Goal: Task Accomplishment & Management: Complete application form

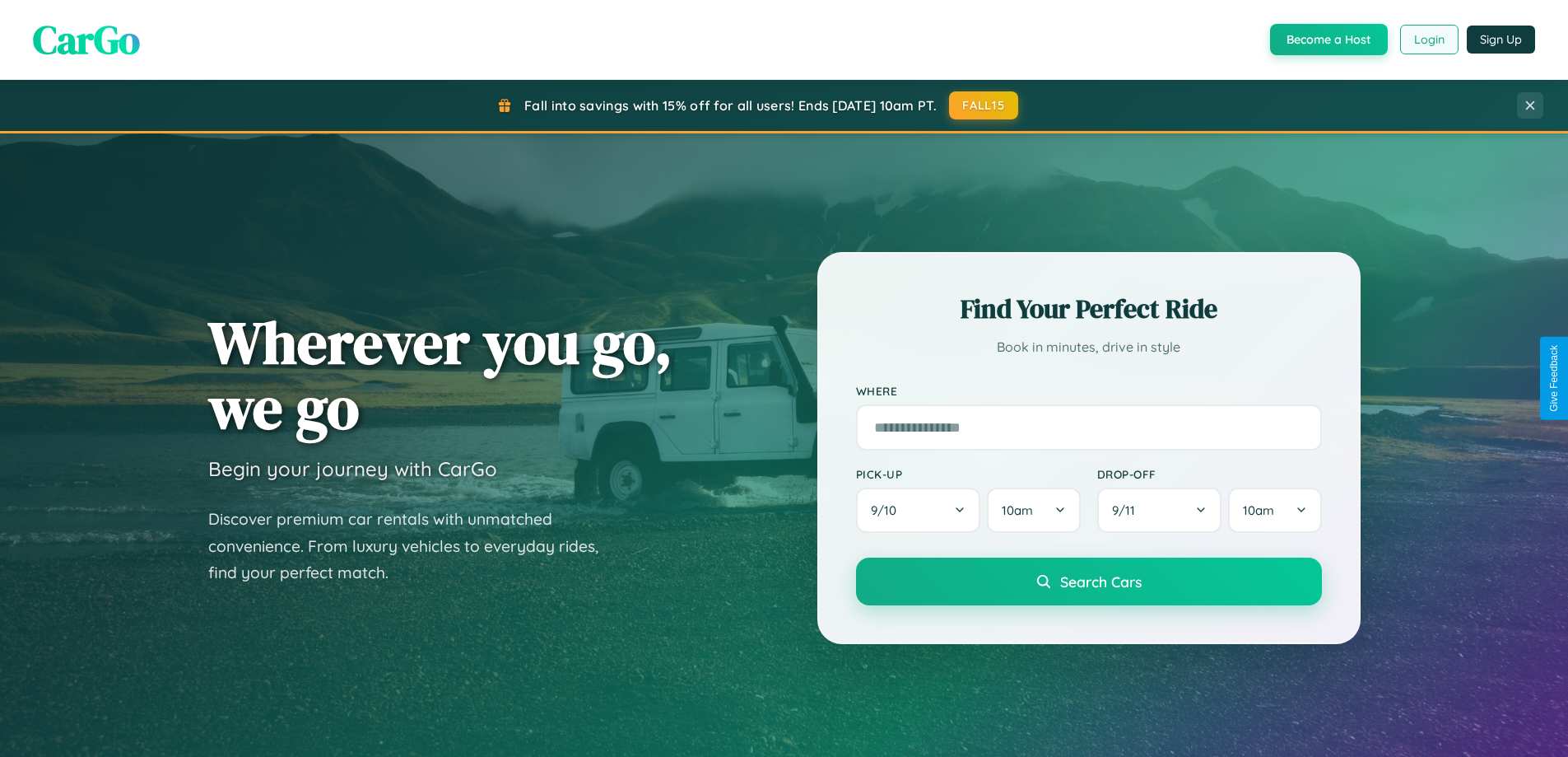
click at [1429, 40] on button "Login" at bounding box center [1430, 39] width 59 height 29
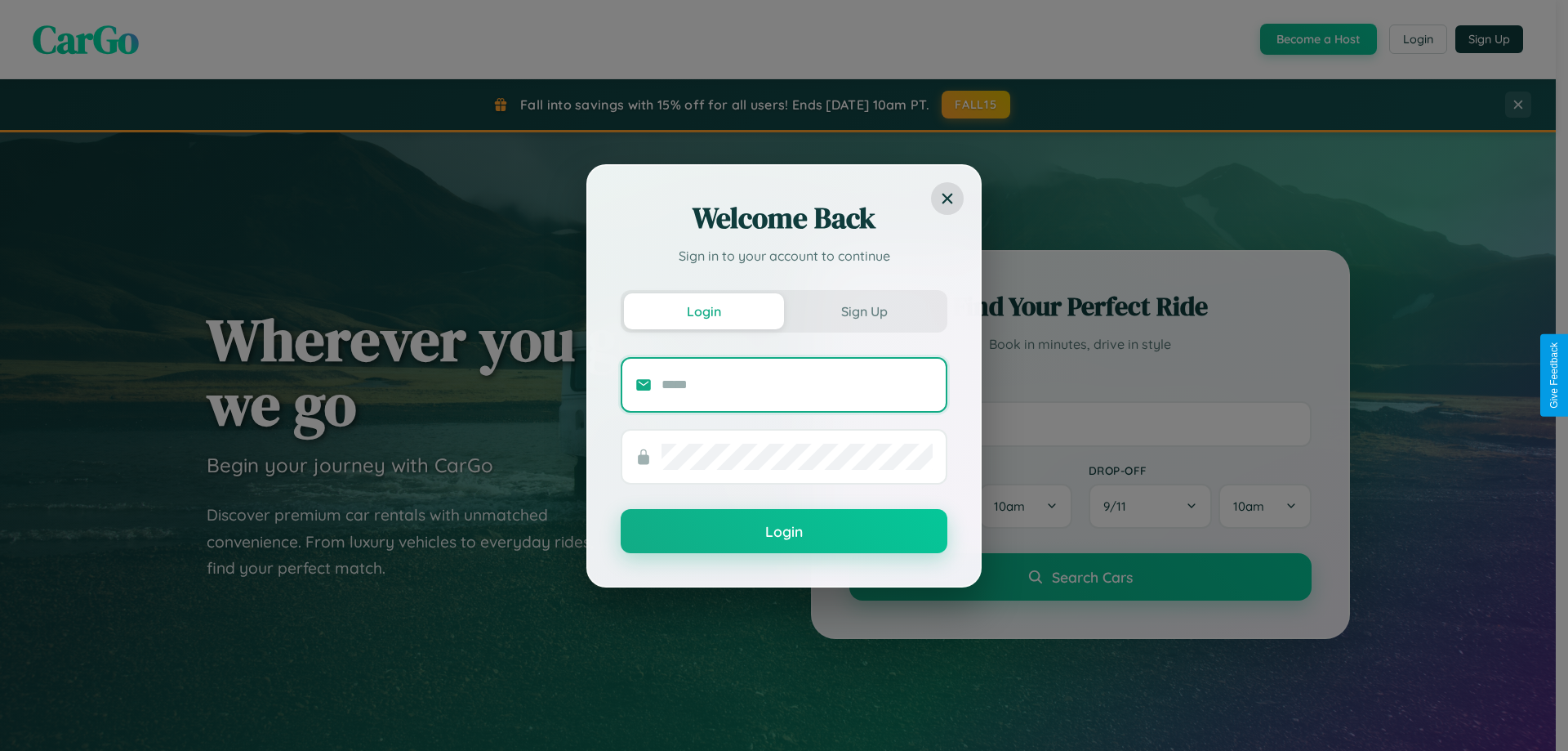
click at [797, 383] on input "text" at bounding box center [797, 384] width 271 height 26
type input "**********"
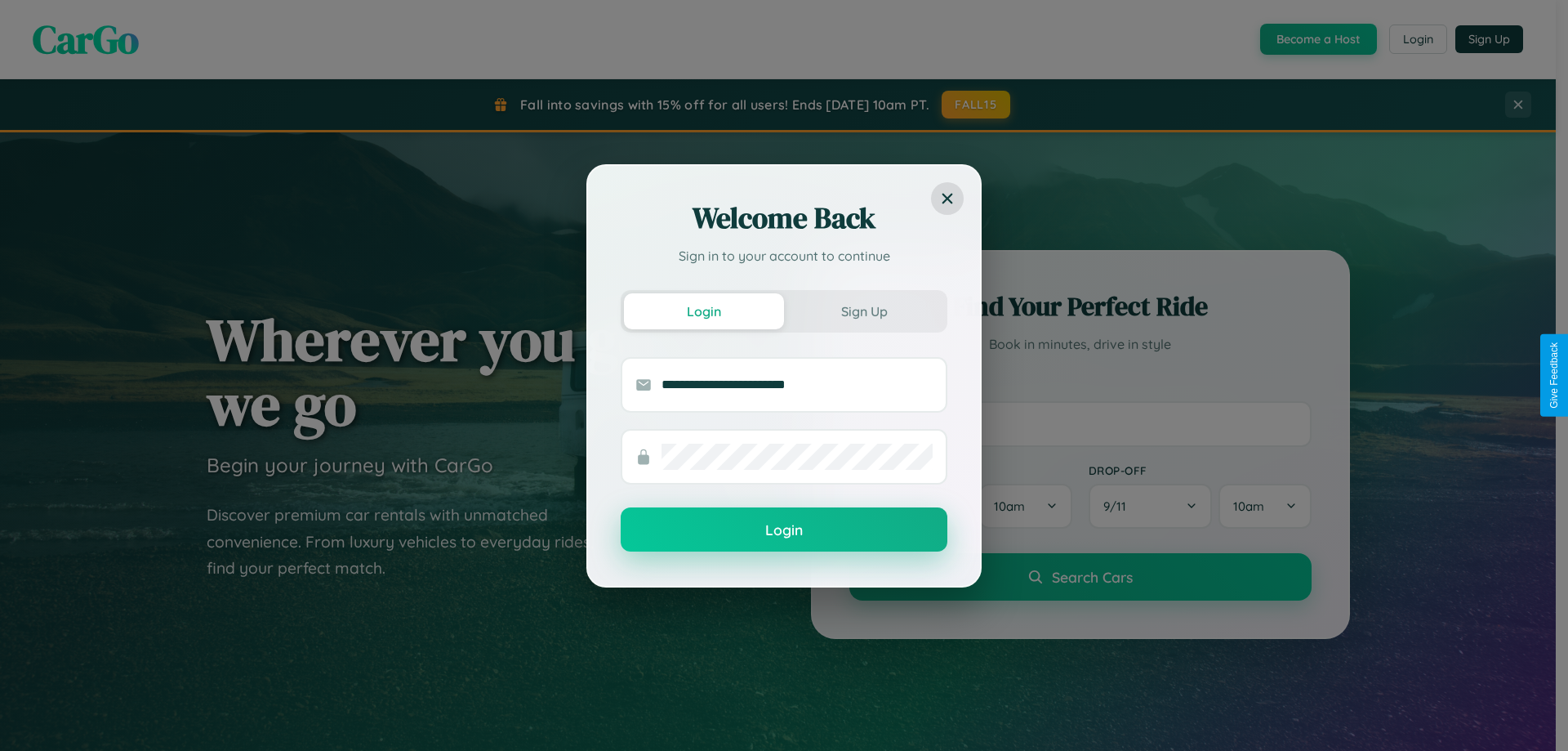
click at [784, 530] on button "Login" at bounding box center [784, 529] width 327 height 44
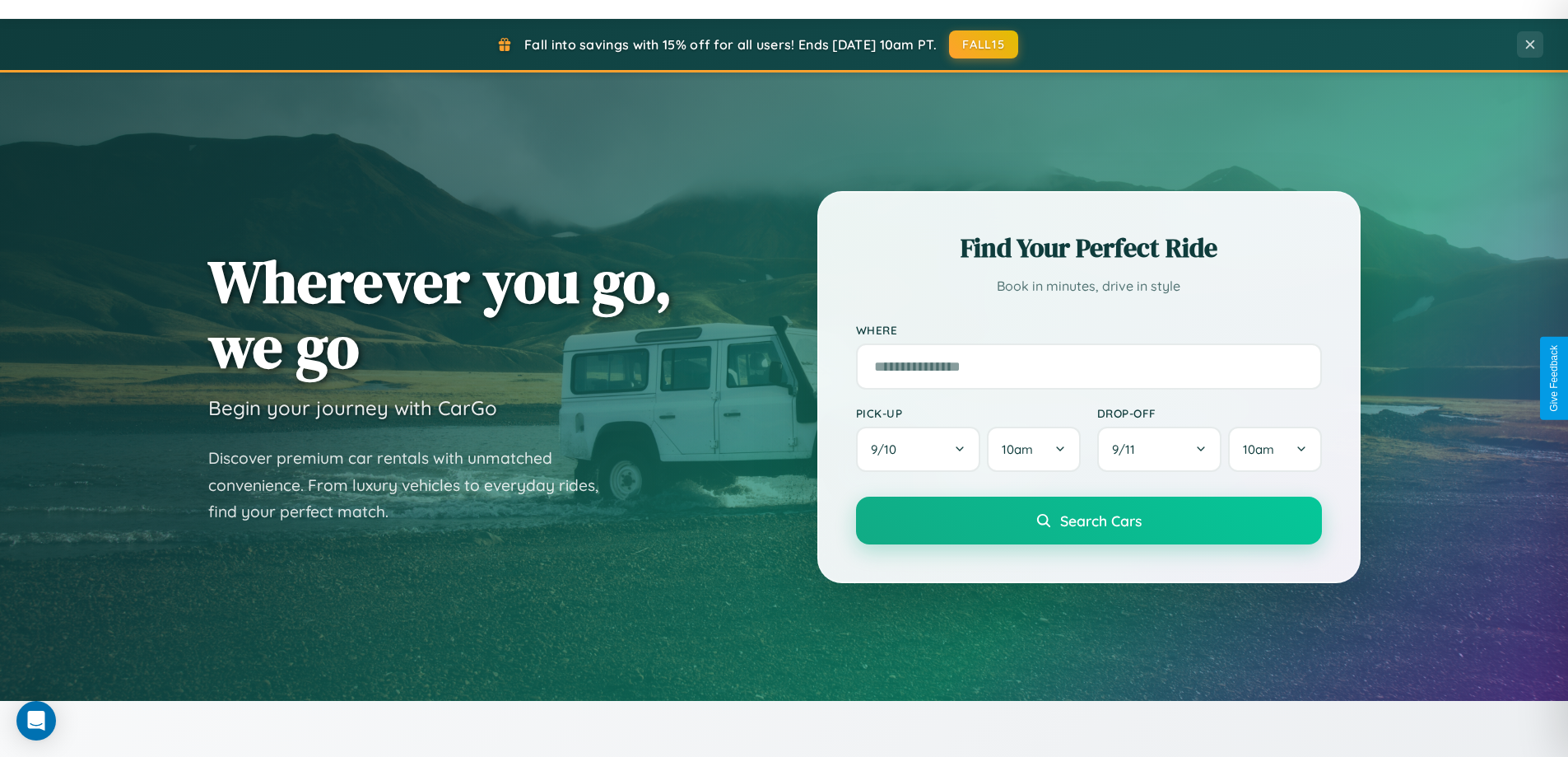
scroll to position [710, 0]
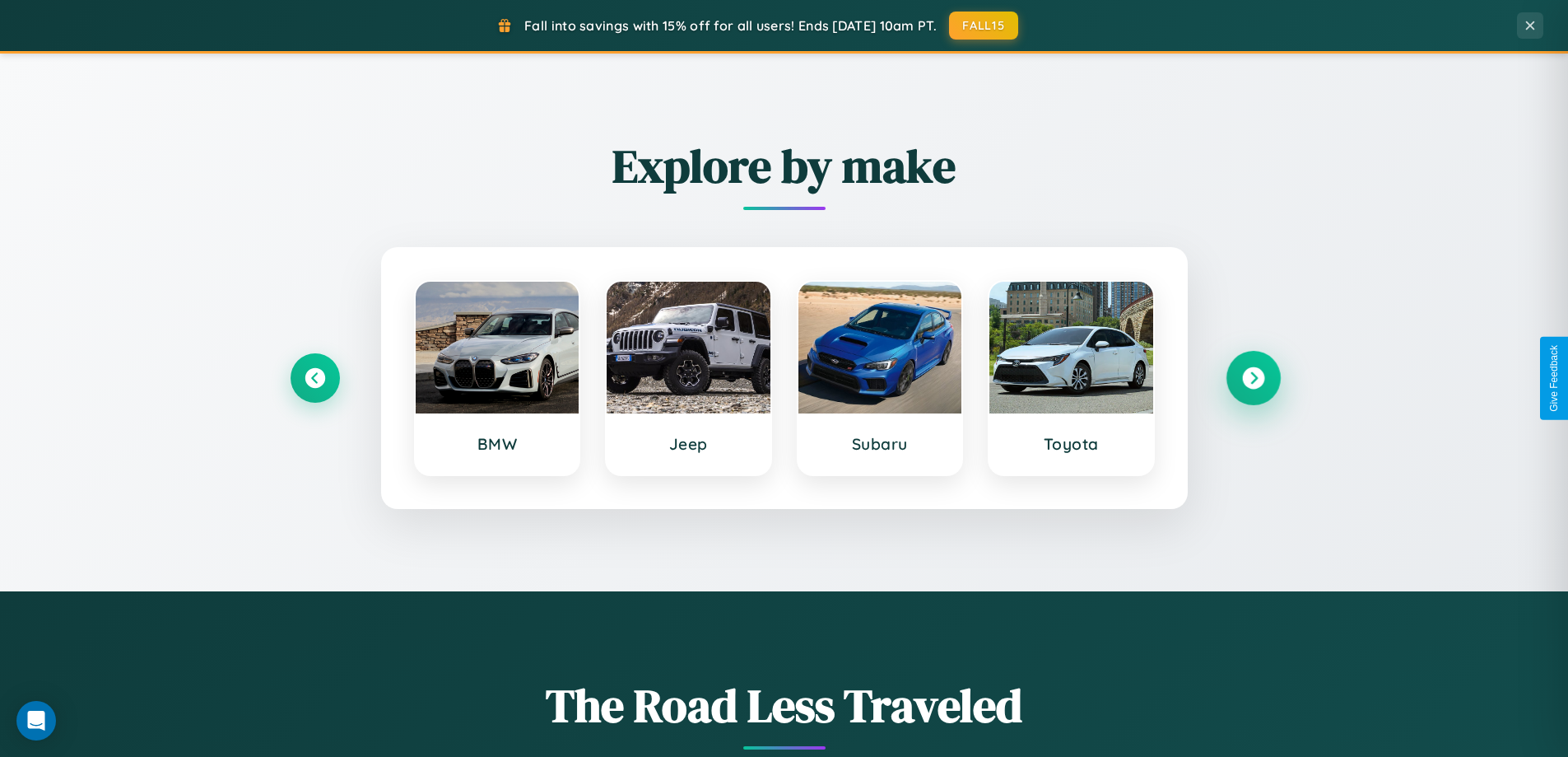
click at [1253, 378] on icon at bounding box center [1253, 378] width 22 height 22
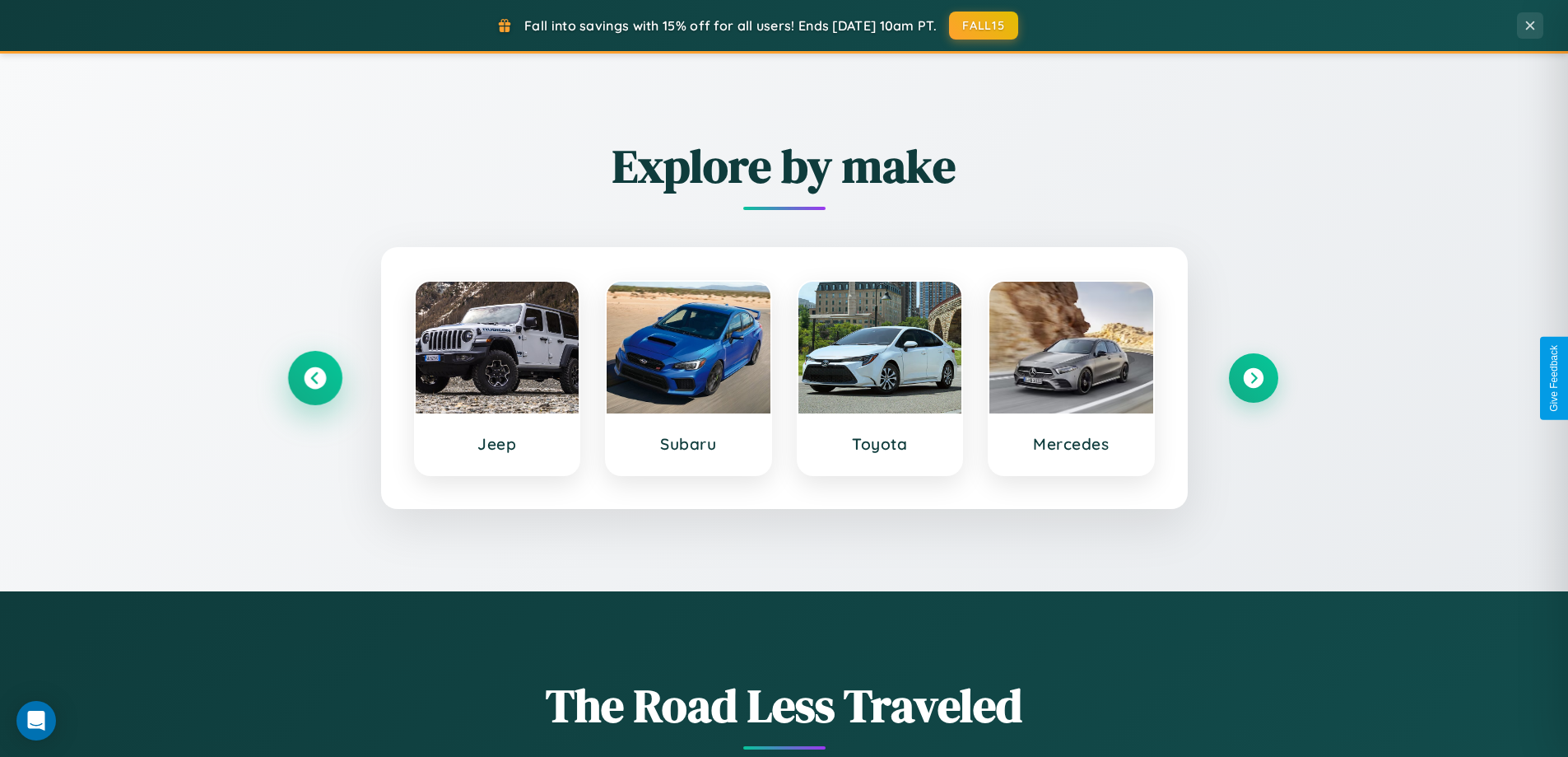
click at [315, 378] on icon at bounding box center [315, 378] width 22 height 22
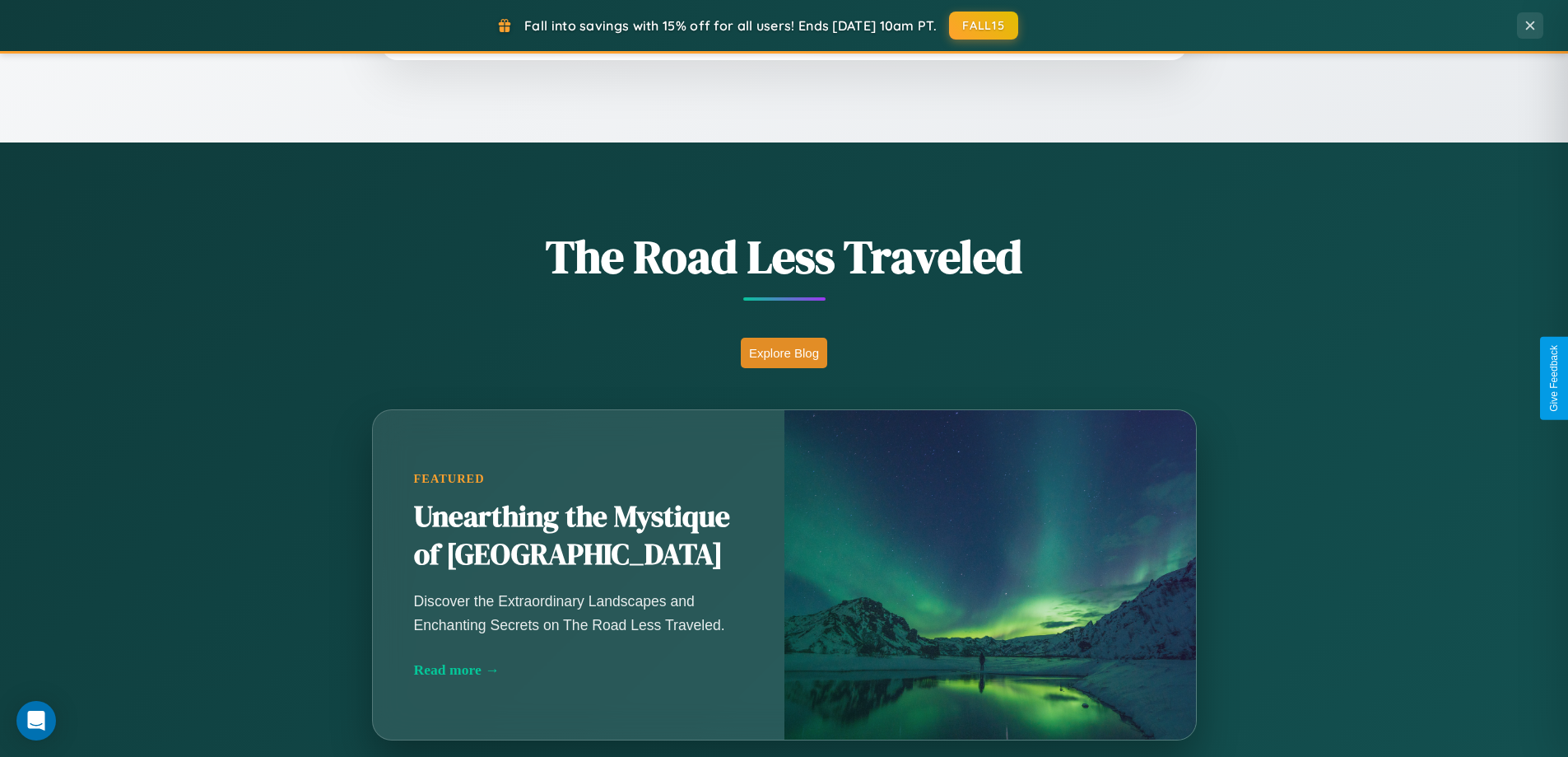
scroll to position [2645, 0]
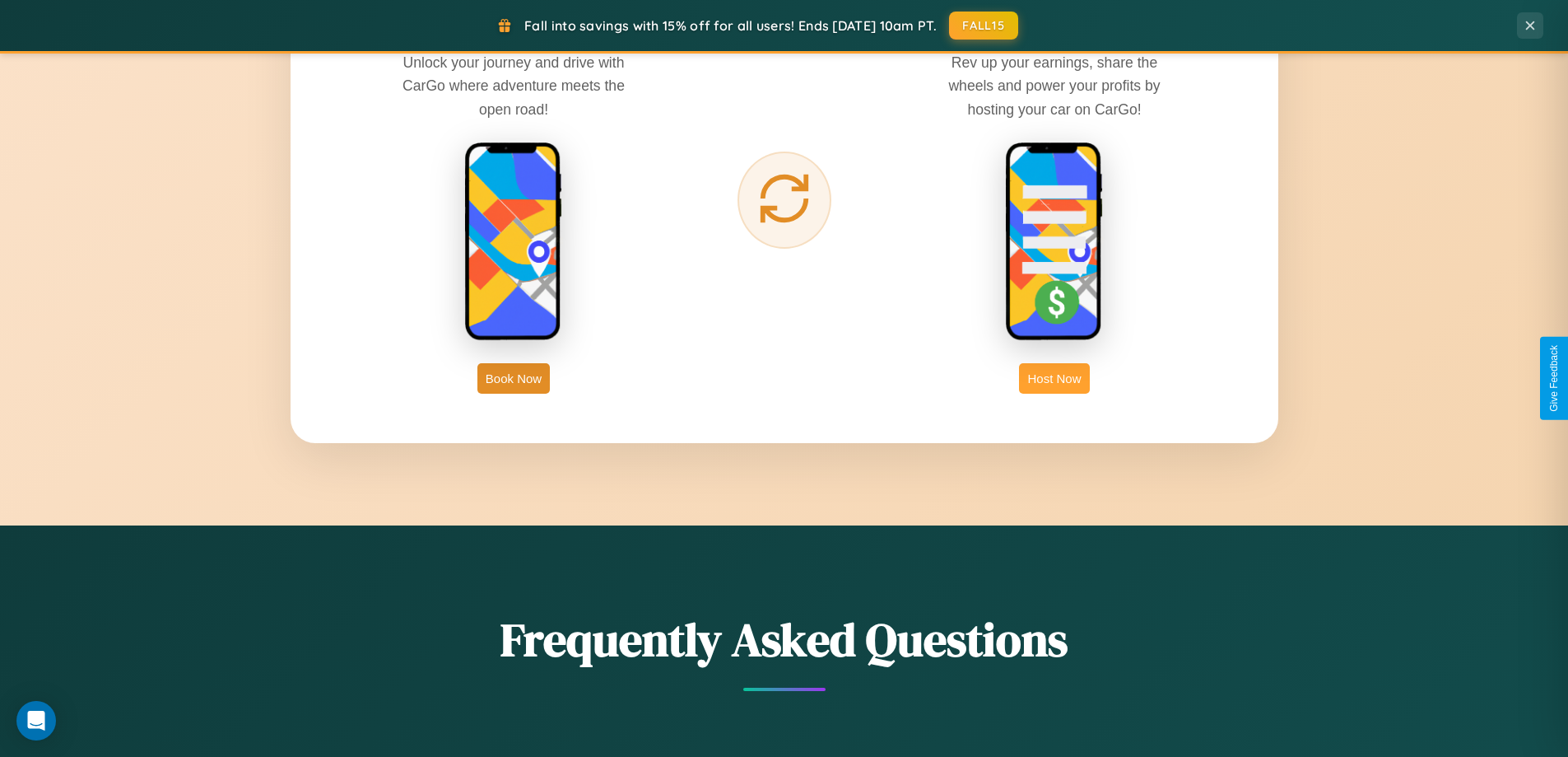
click at [1054, 378] on button "Host Now" at bounding box center [1054, 378] width 70 height 30
